Goal: Find specific page/section

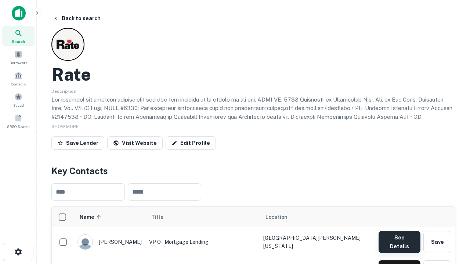
click at [399, 239] on button "See Details" at bounding box center [400, 242] width 42 height 22
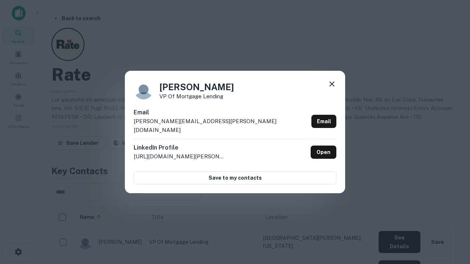
click at [332, 88] on icon at bounding box center [332, 84] width 9 height 9
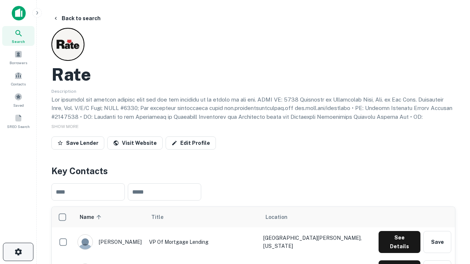
click at [18, 252] on icon "button" at bounding box center [18, 252] width 9 height 9
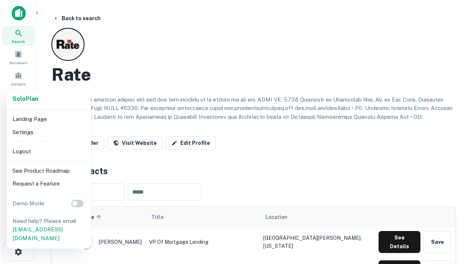
click at [48, 151] on li "Logout" at bounding box center [49, 151] width 79 height 13
